Goal: Complete application form: Complete application form

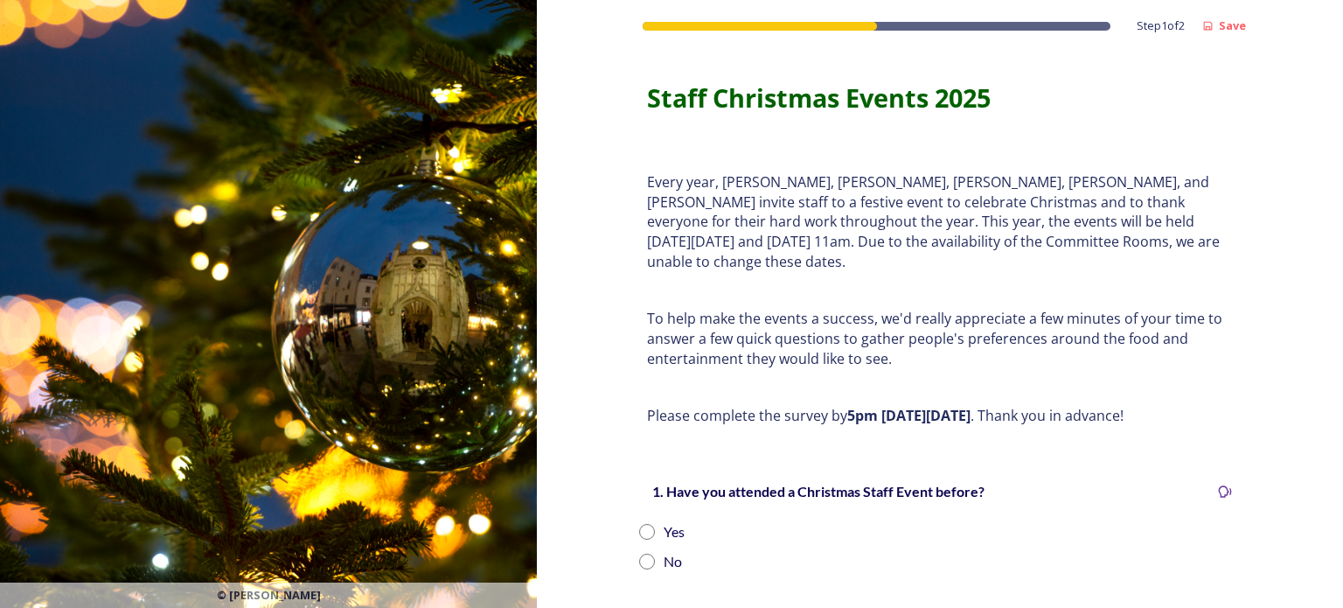
scroll to position [248, 0]
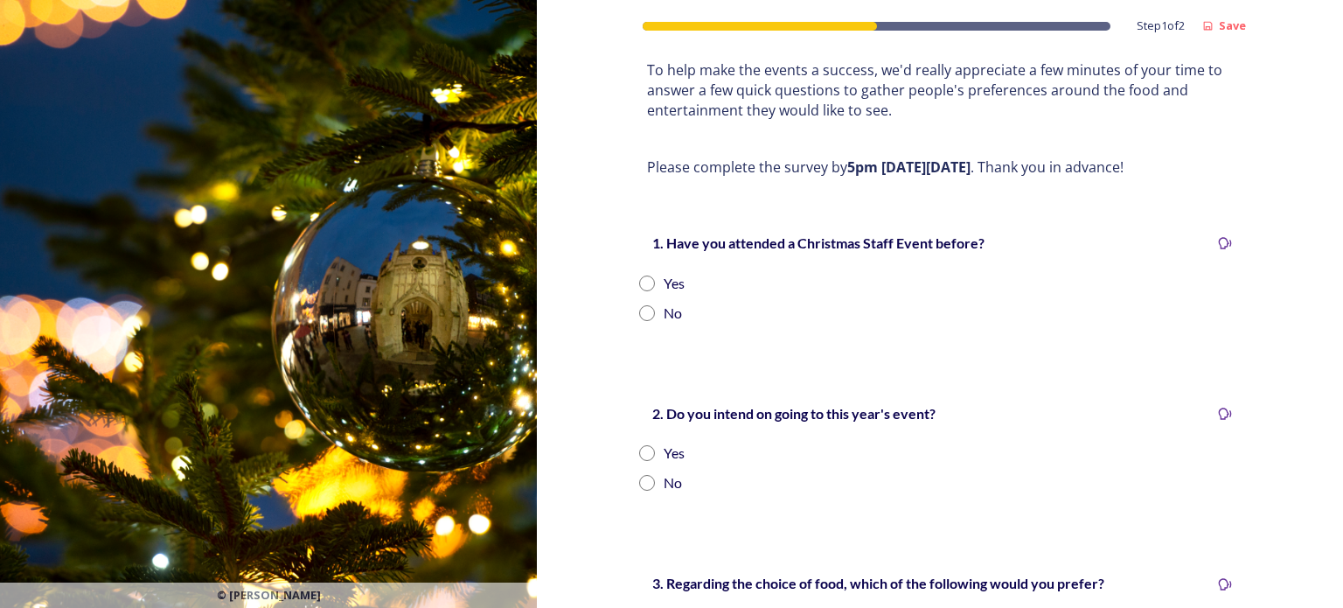
click at [639, 275] on input "radio" at bounding box center [647, 283] width 16 height 16
radio input "true"
click at [644, 445] on input "radio" at bounding box center [647, 453] width 16 height 16
radio input "true"
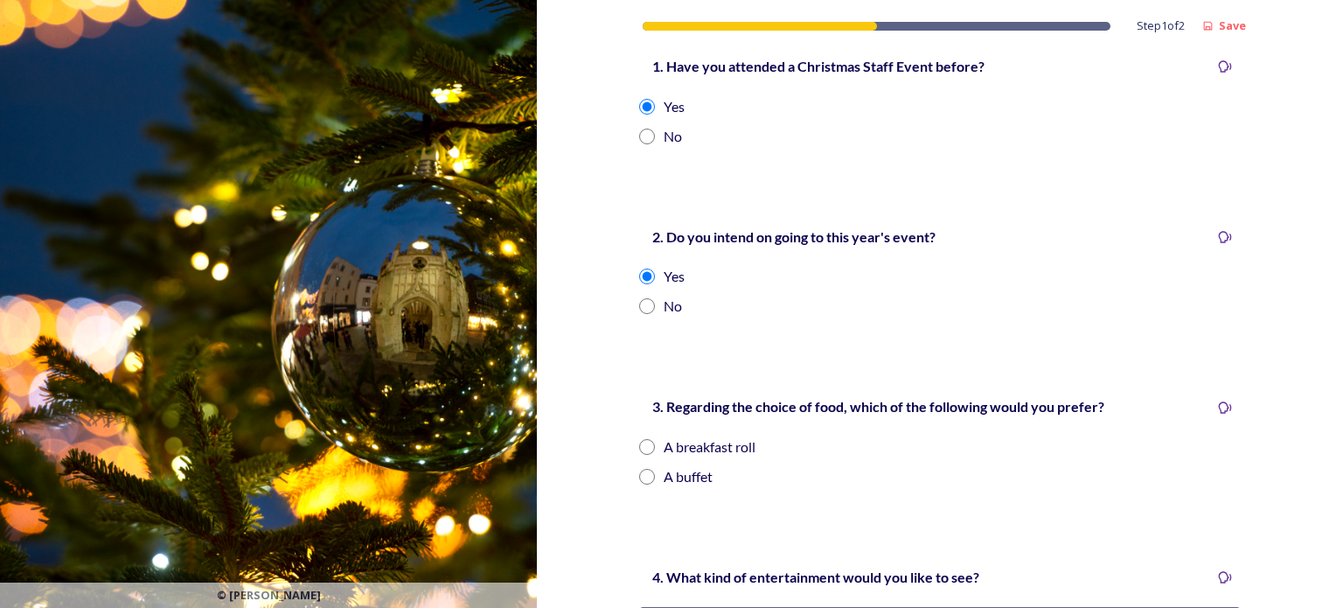
scroll to position [427, 0]
click at [641, 437] on input "radio" at bounding box center [647, 445] width 16 height 16
radio input "true"
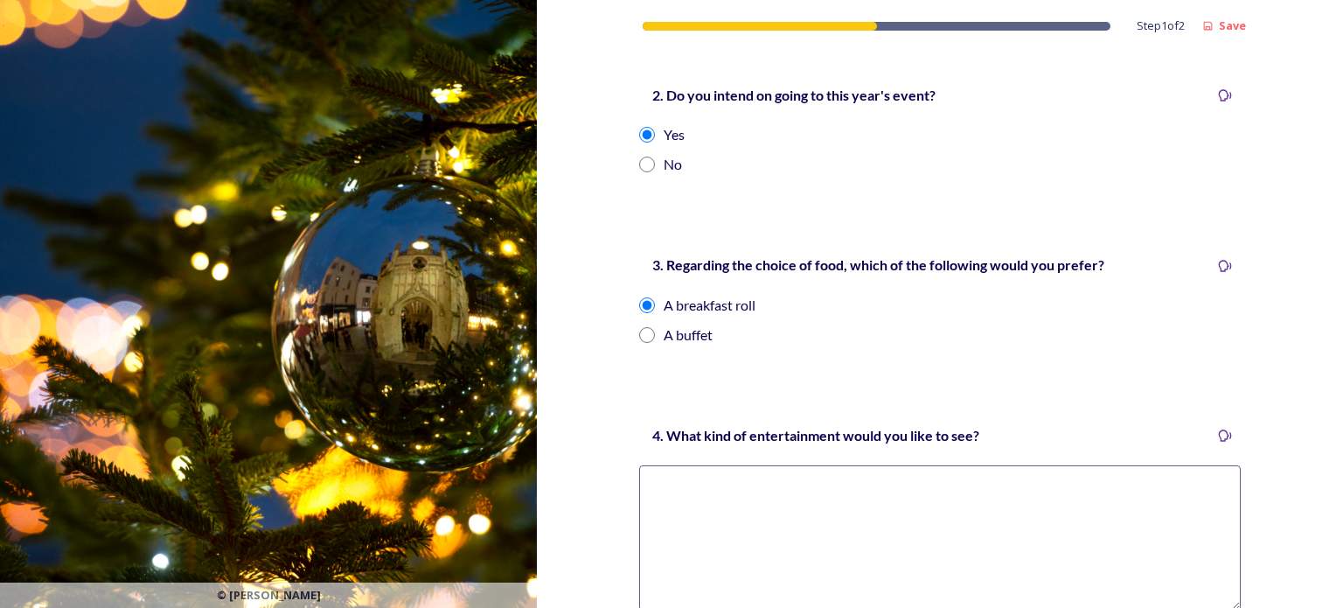
scroll to position [577, 0]
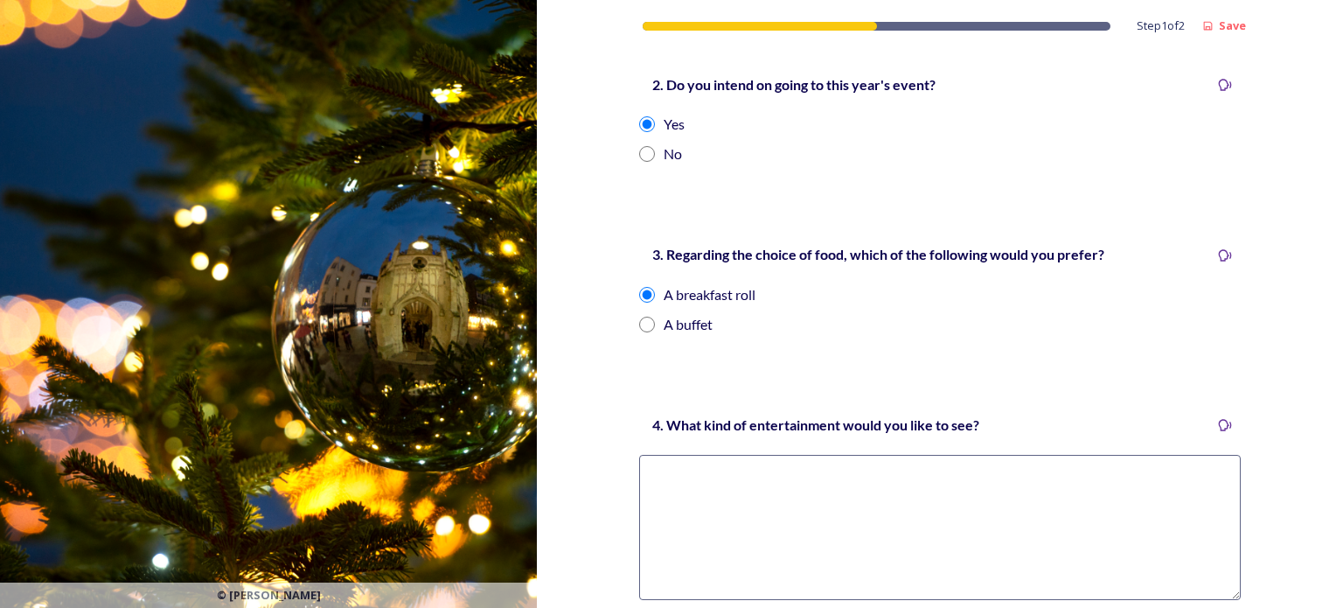
click at [1061, 496] on textarea at bounding box center [940, 527] width 602 height 145
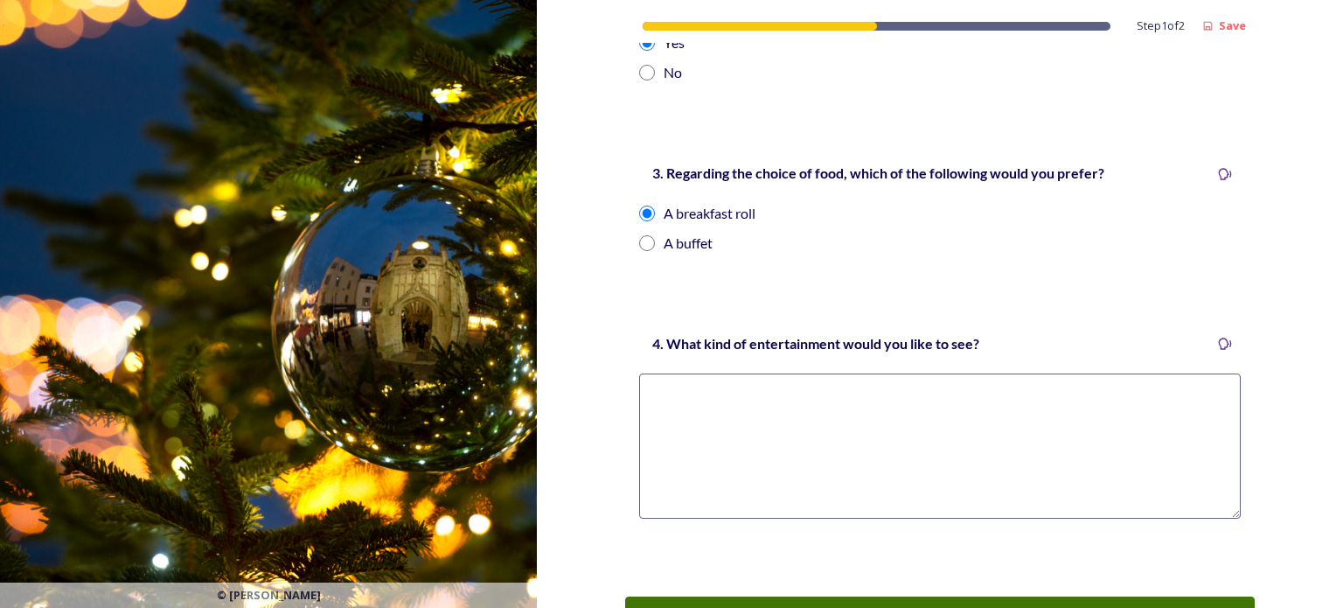
scroll to position [650, 0]
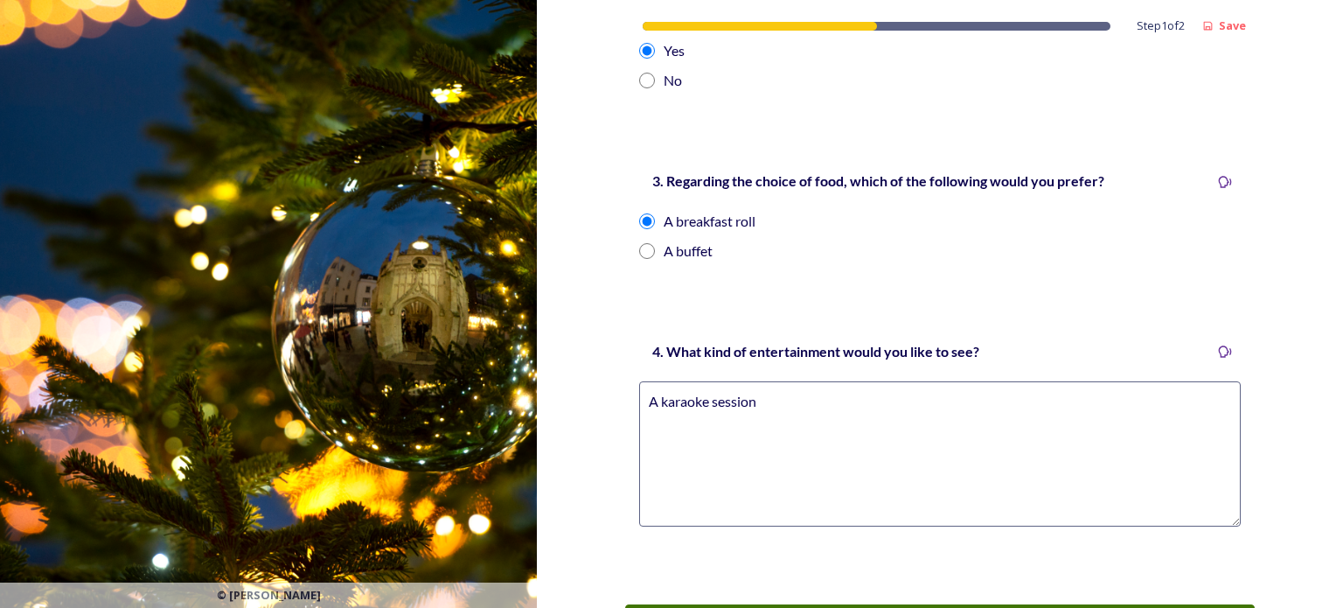
click at [654, 381] on textarea "A karaoke session" at bounding box center [940, 453] width 602 height 145
click at [789, 388] on textarea "A festive karaoke session" at bounding box center [940, 453] width 602 height 145
click at [794, 381] on textarea "A festive karaoke session" at bounding box center [940, 453] width 602 height 145
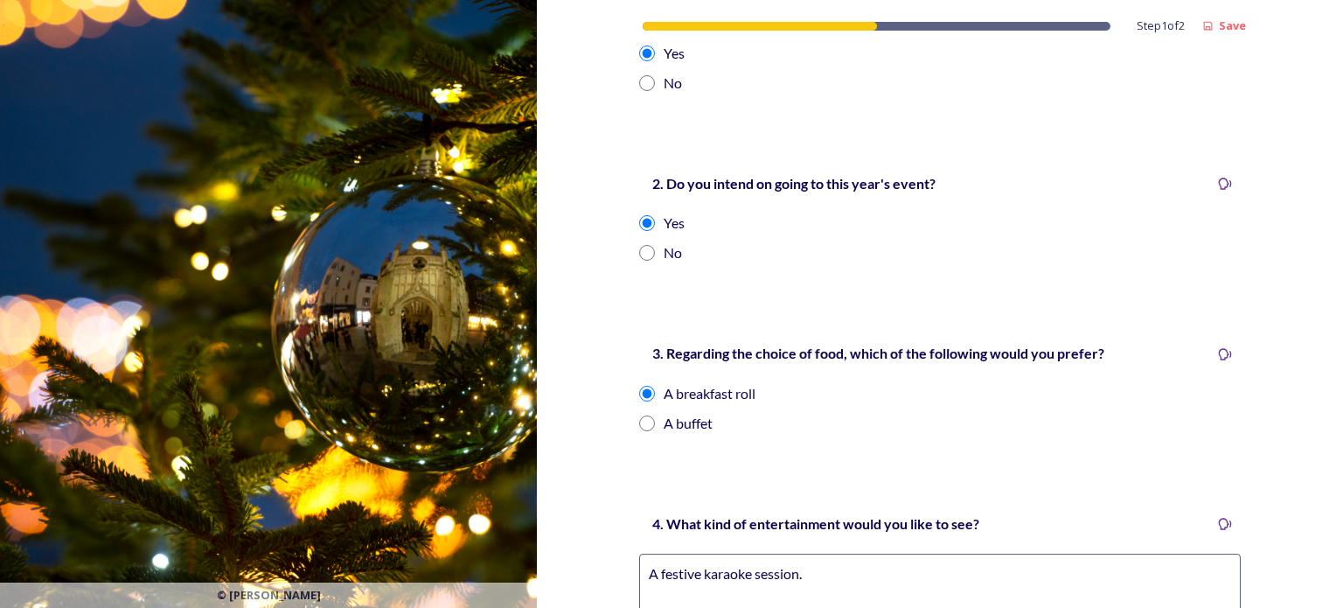
scroll to position [624, 0]
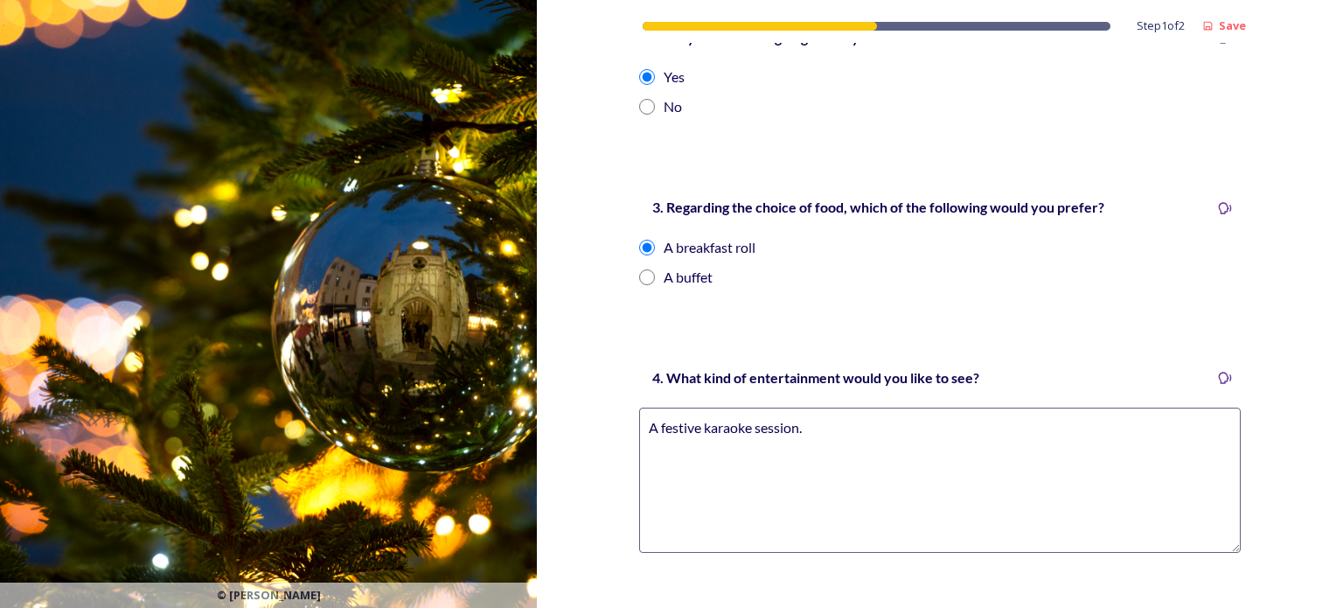
type textarea "A festive karaoke session."
click at [639, 269] on input "radio" at bounding box center [647, 277] width 16 height 16
radio input "true"
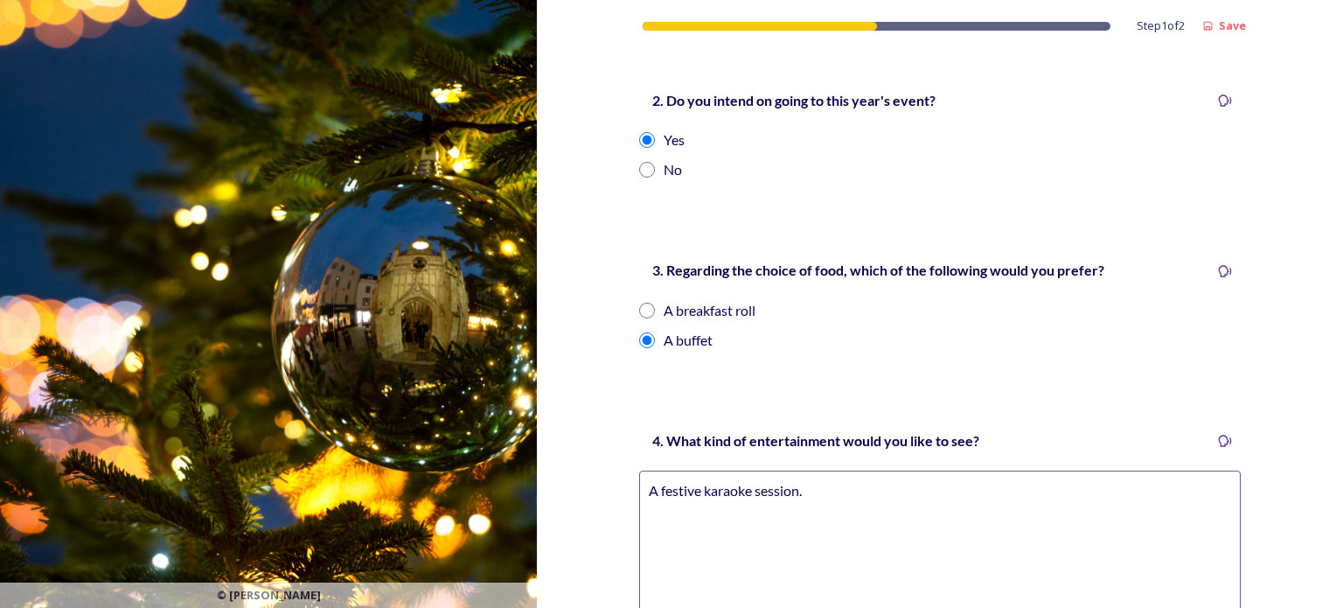
scroll to position [574, 0]
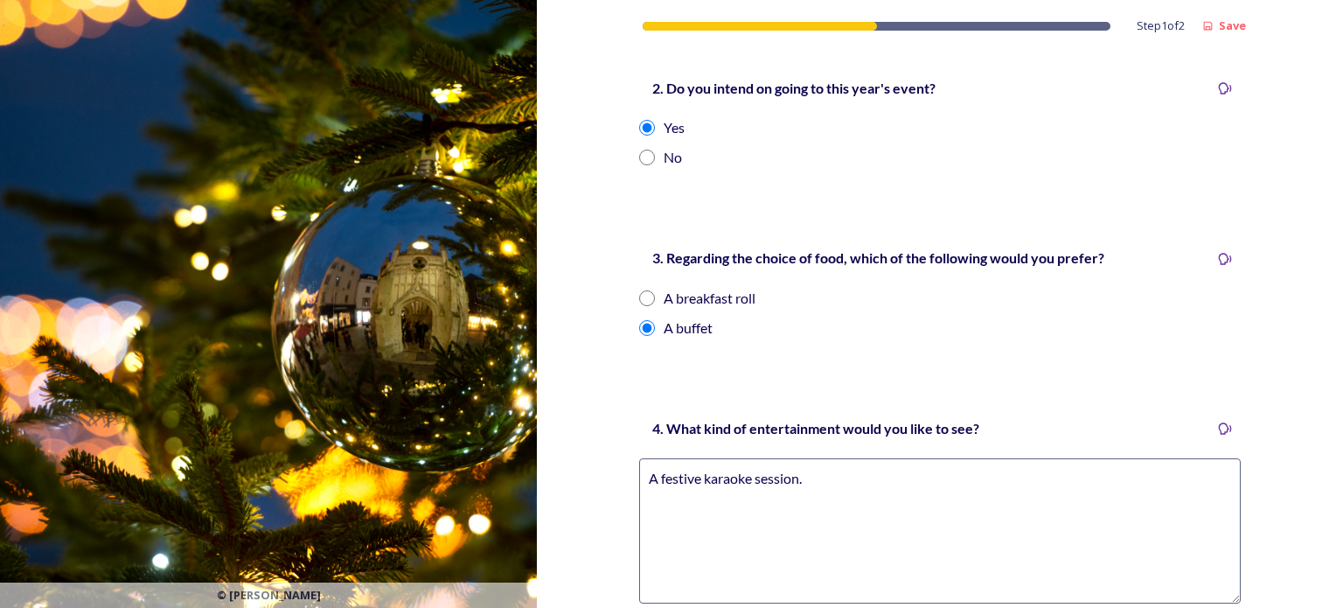
click at [916, 463] on textarea "A festive karaoke session." at bounding box center [940, 530] width 602 height 145
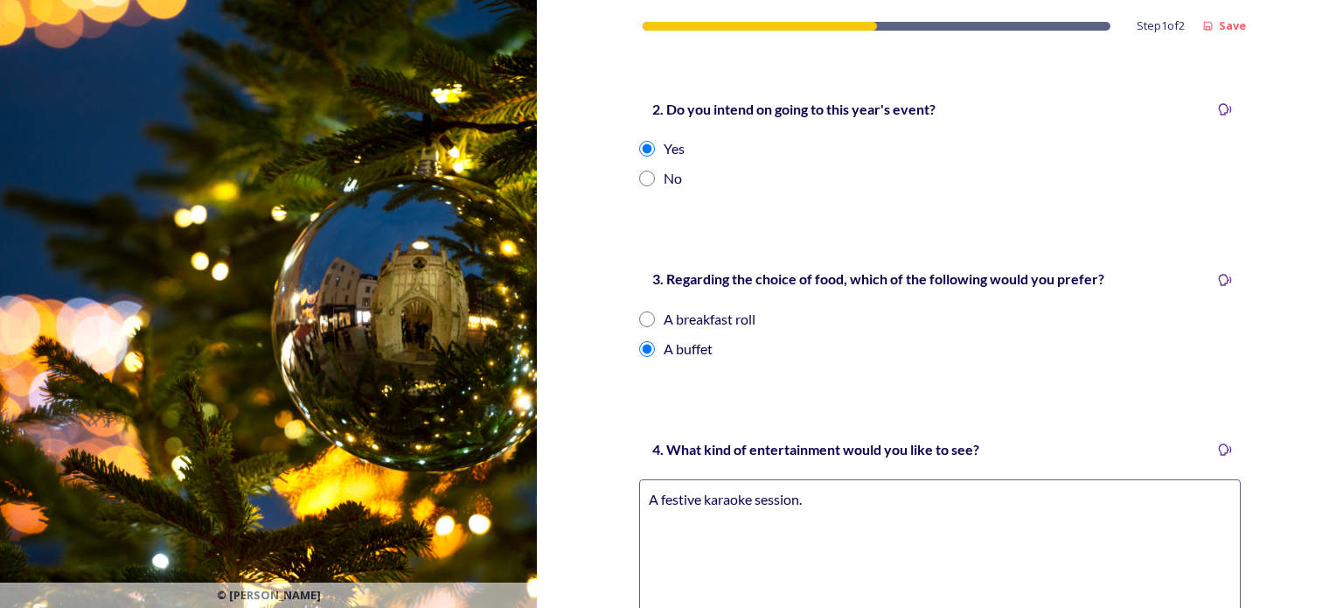
scroll to position [556, 0]
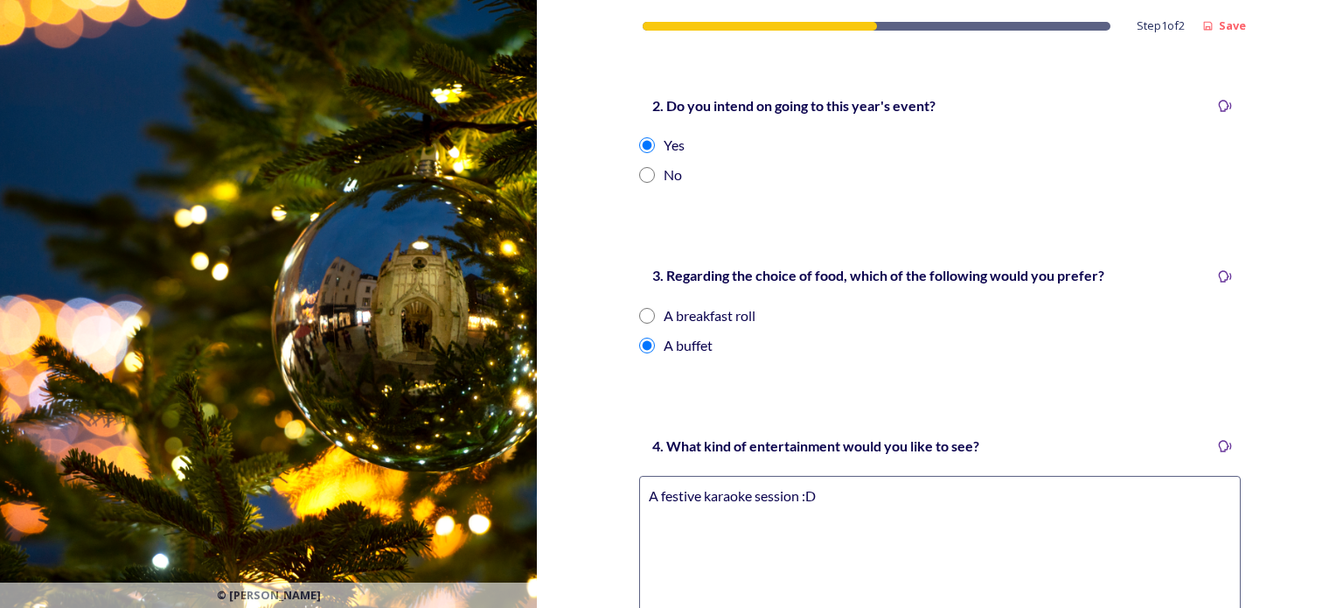
click at [861, 477] on textarea "A festive karaoke session :D" at bounding box center [940, 548] width 602 height 145
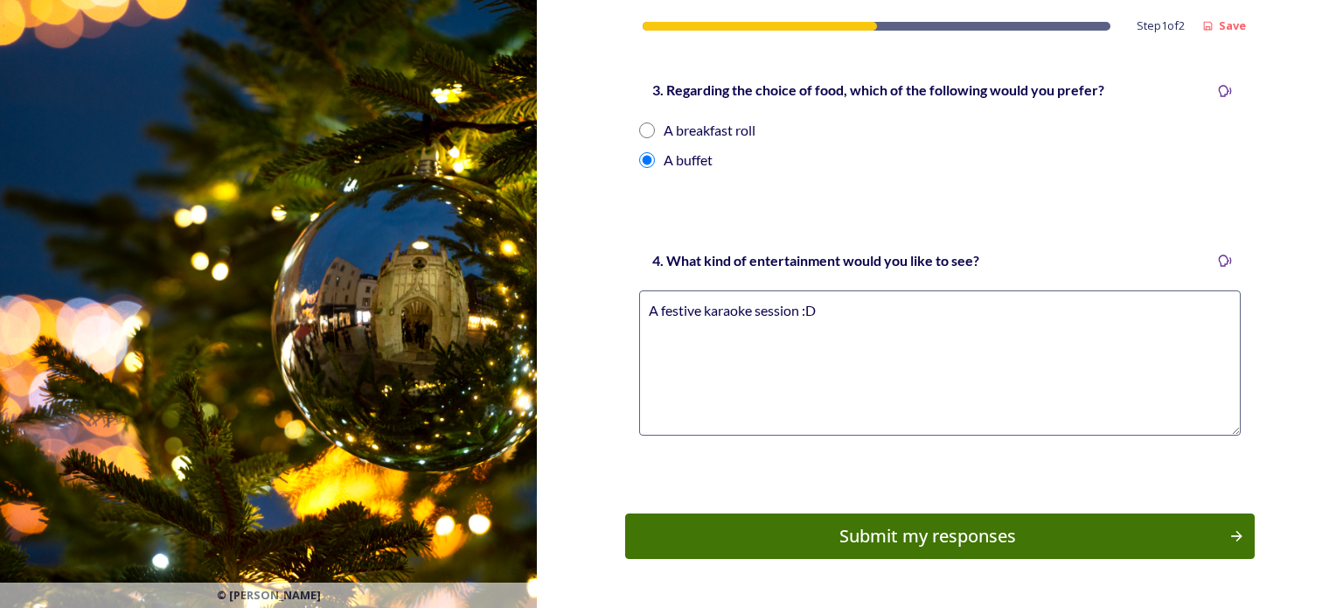
scroll to position [773, 0]
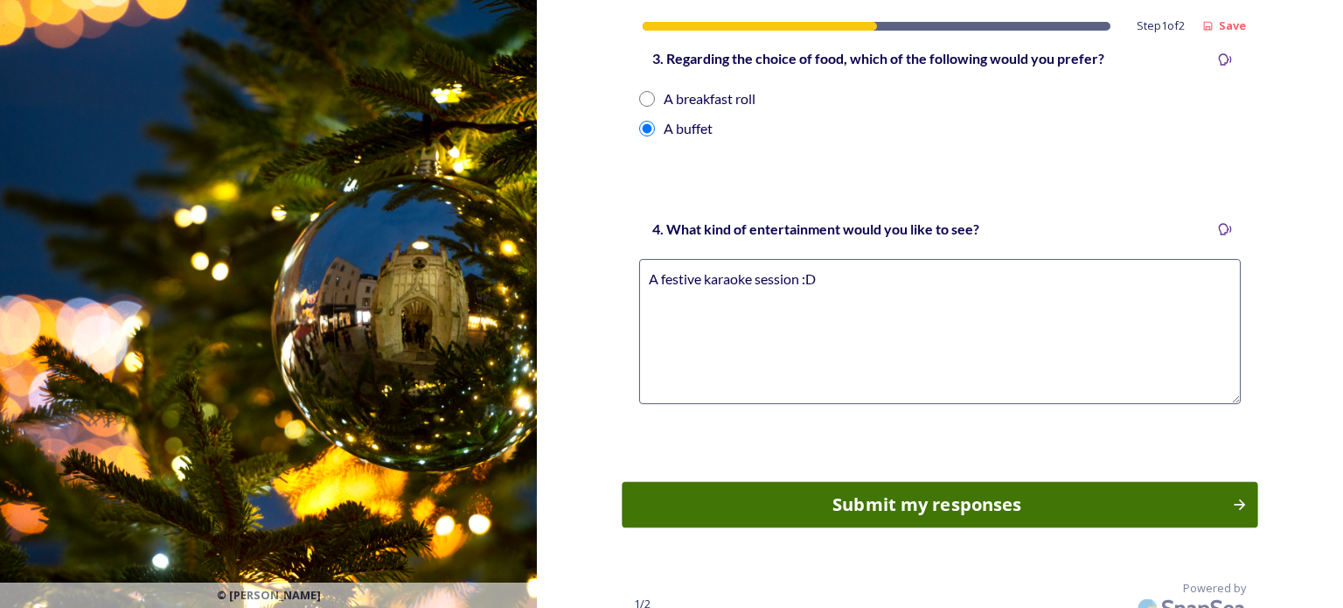
type textarea "A festive karaoke session :D"
click at [867, 491] on div "Submit my responses" at bounding box center [927, 504] width 585 height 26
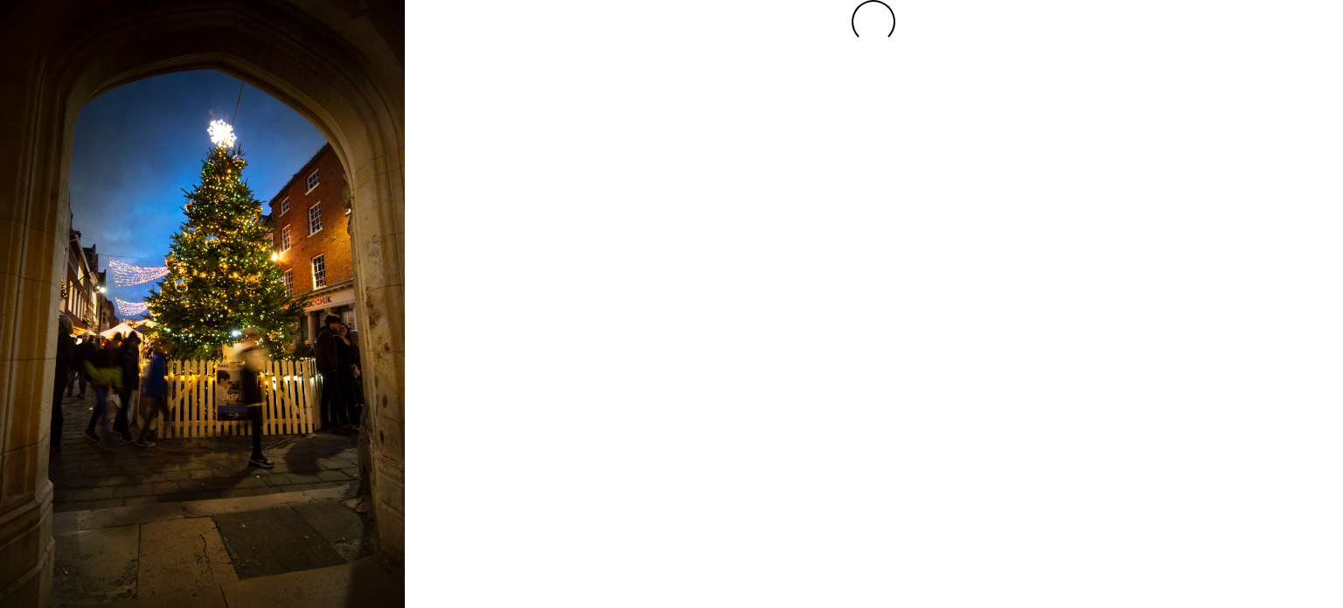
scroll to position [0, 0]
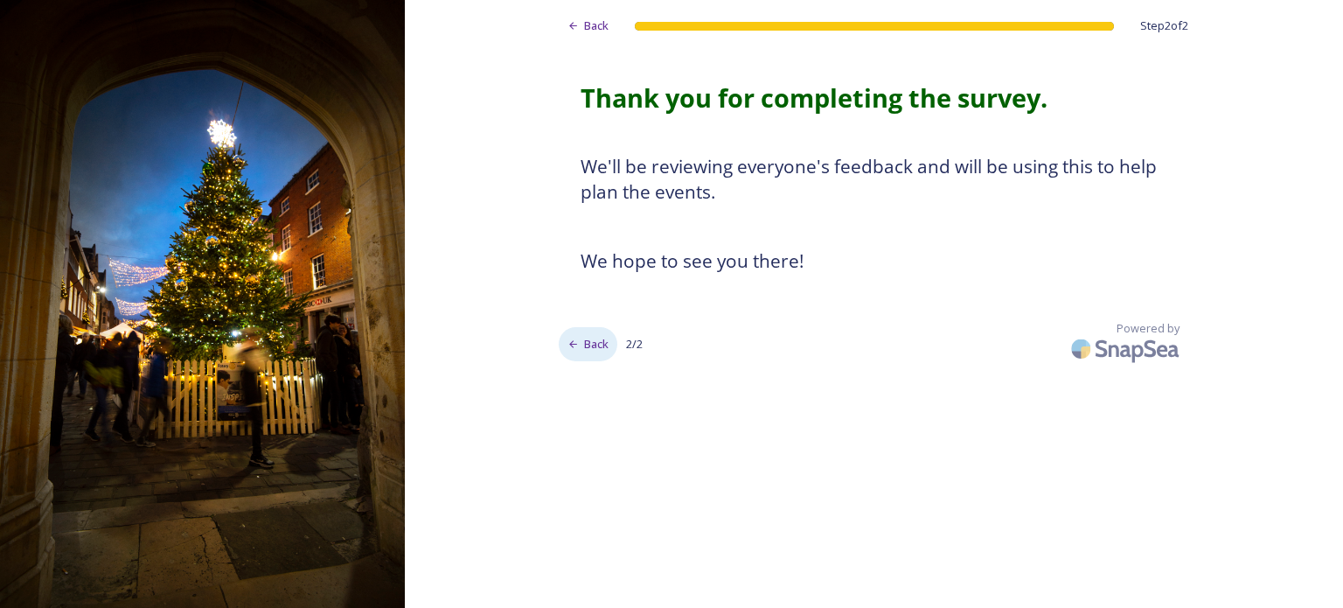
click at [581, 339] on div "Back" at bounding box center [588, 344] width 59 height 34
